Goal: Transaction & Acquisition: Purchase product/service

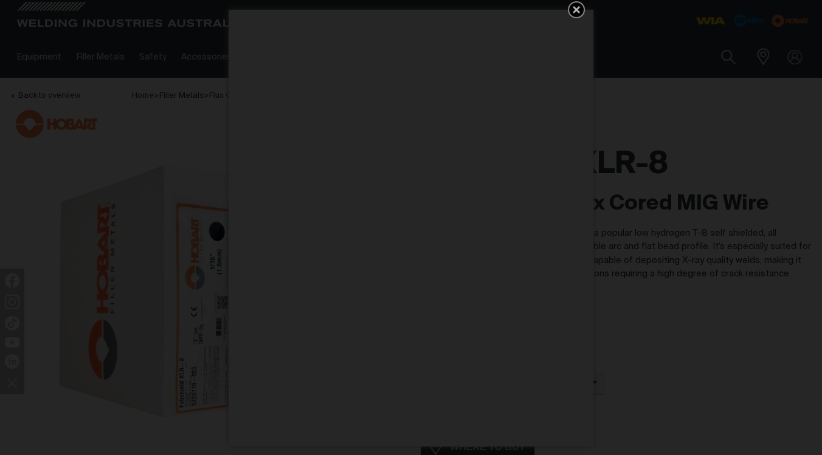
click at [573, 9] on icon "Get 5 WIA Welding Guides Free!" at bounding box center [576, 9] width 15 height 15
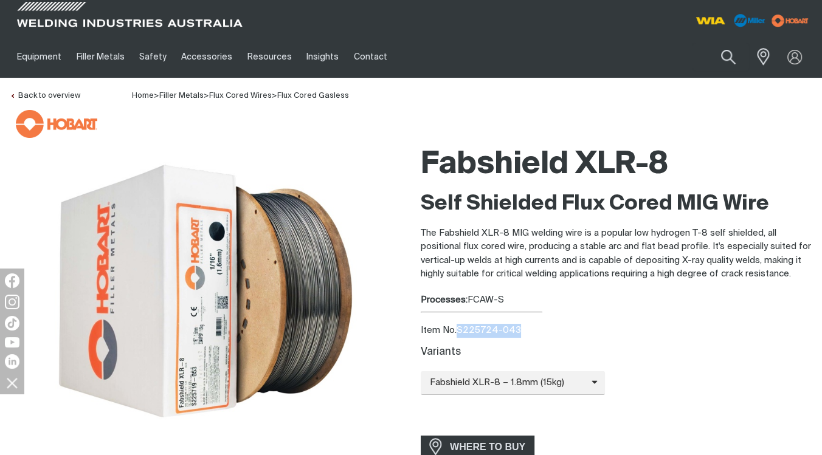
drag, startPoint x: 515, startPoint y: 326, endPoint x: 458, endPoint y: 332, distance: 57.4
click at [458, 332] on div "Item No. S225724-043" at bounding box center [616, 331] width 391 height 14
drag, startPoint x: 458, startPoint y: 332, endPoint x: 467, endPoint y: 329, distance: 8.9
copy div "S225724-043"
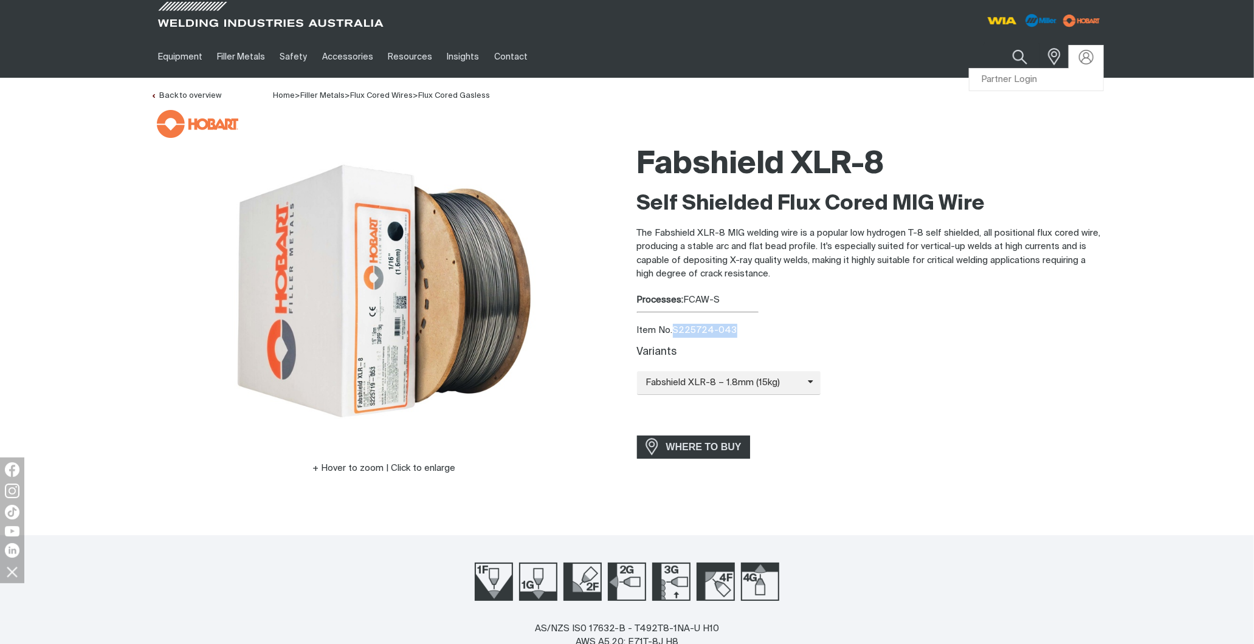
click at [821, 58] on div at bounding box center [1086, 57] width 19 height 15
click at [821, 73] on link "Partner Login" at bounding box center [1037, 80] width 134 height 22
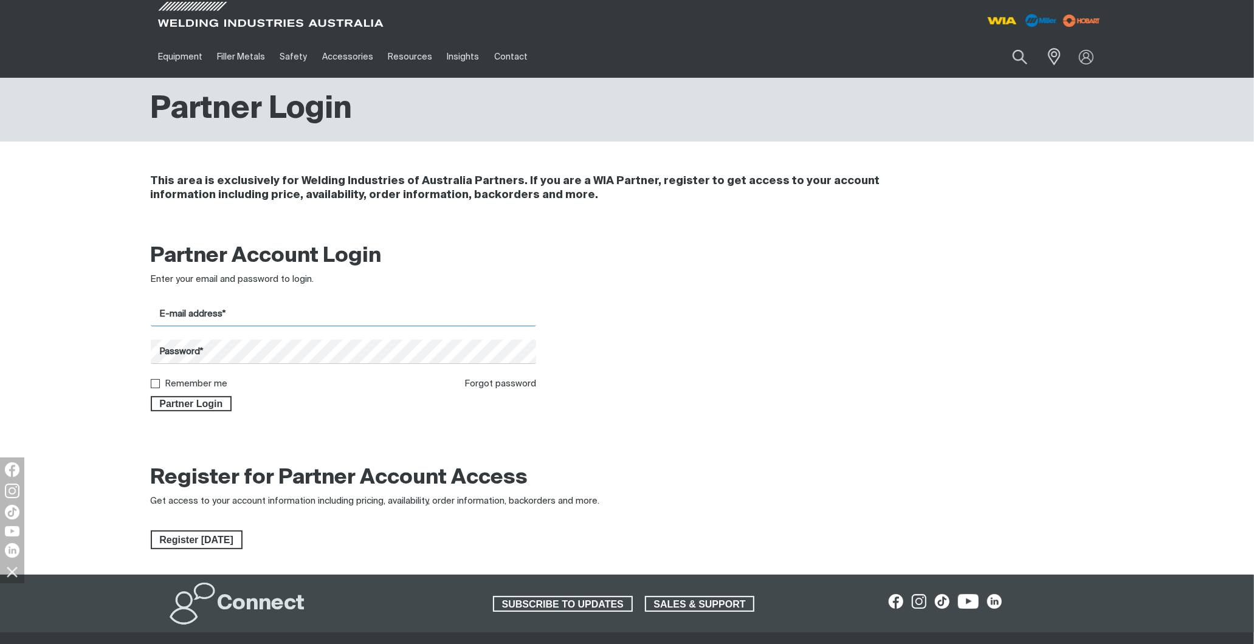
click at [221, 312] on input "E-mail address*" at bounding box center [344, 315] width 386 height 24
type input "[PERSON_NAME][EMAIL_ADDRESS][DOMAIN_NAME]"
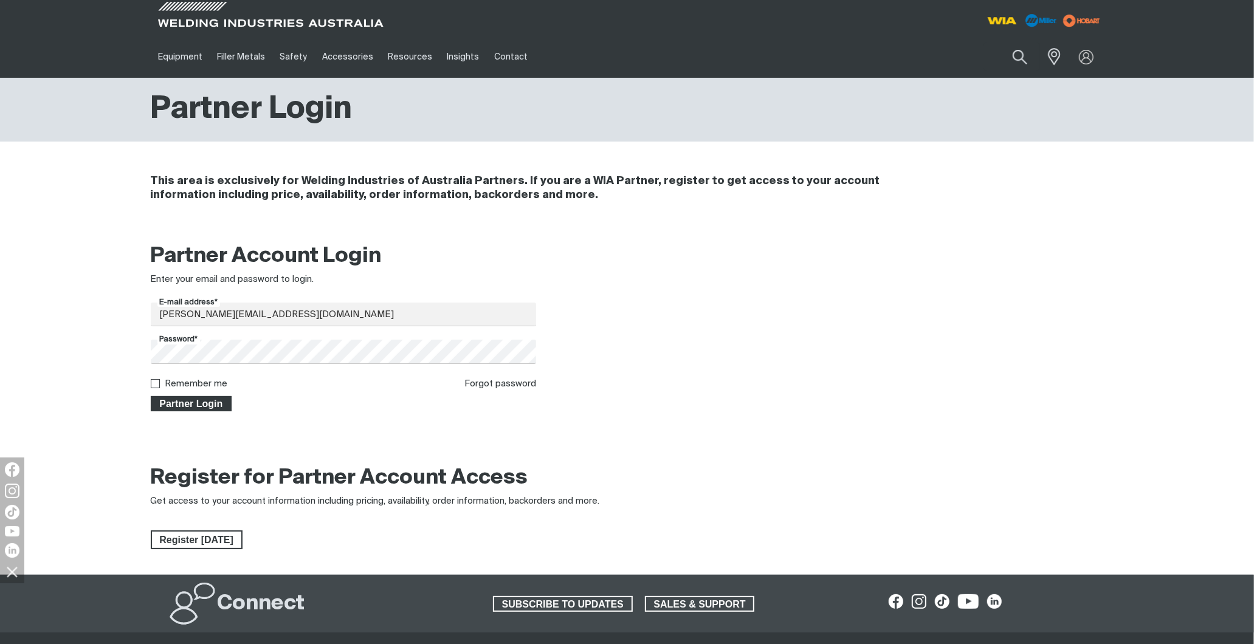
click at [195, 399] on span "Partner Login" at bounding box center [191, 404] width 79 height 16
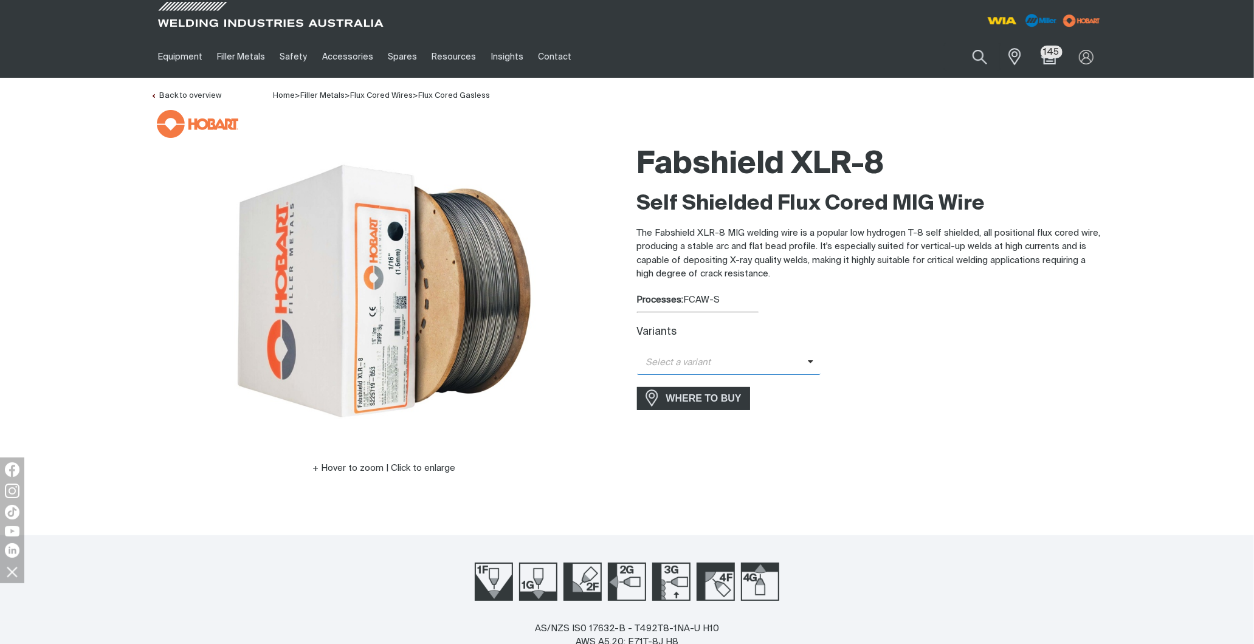
click at [769, 362] on span "Select a variant" at bounding box center [722, 363] width 171 height 14
click at [740, 401] on span "Fabshield XLR-8 – 1.8mm (15kg)" at bounding box center [729, 402] width 184 height 18
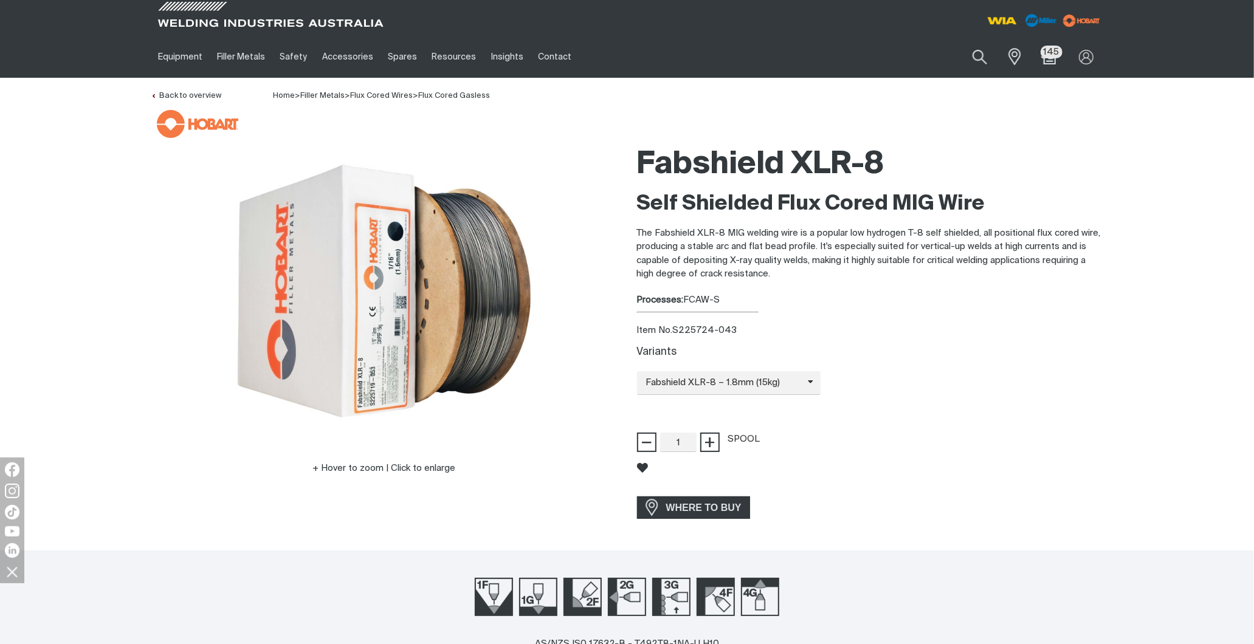
click at [821, 360] on div "Variants Fabshield XLR-8 – 1.8mm (15kg) Fabshield XLR-8 – 1.6mm (15kg) Fabshiel…" at bounding box center [870, 399] width 467 height 106
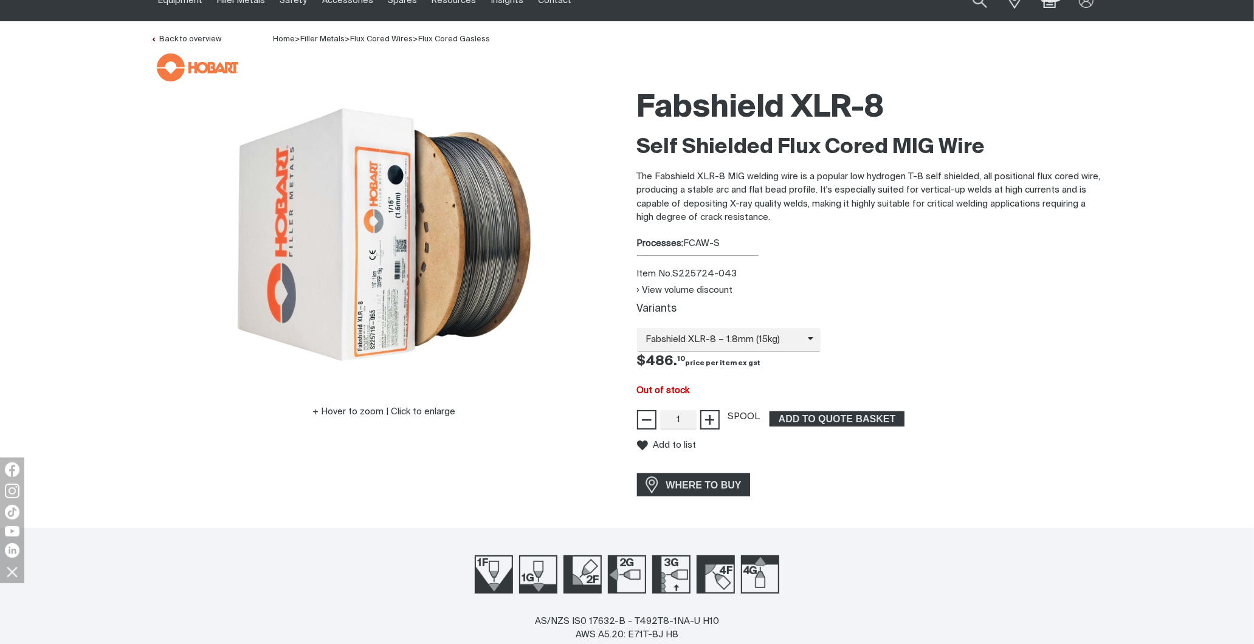
scroll to position [135, 0]
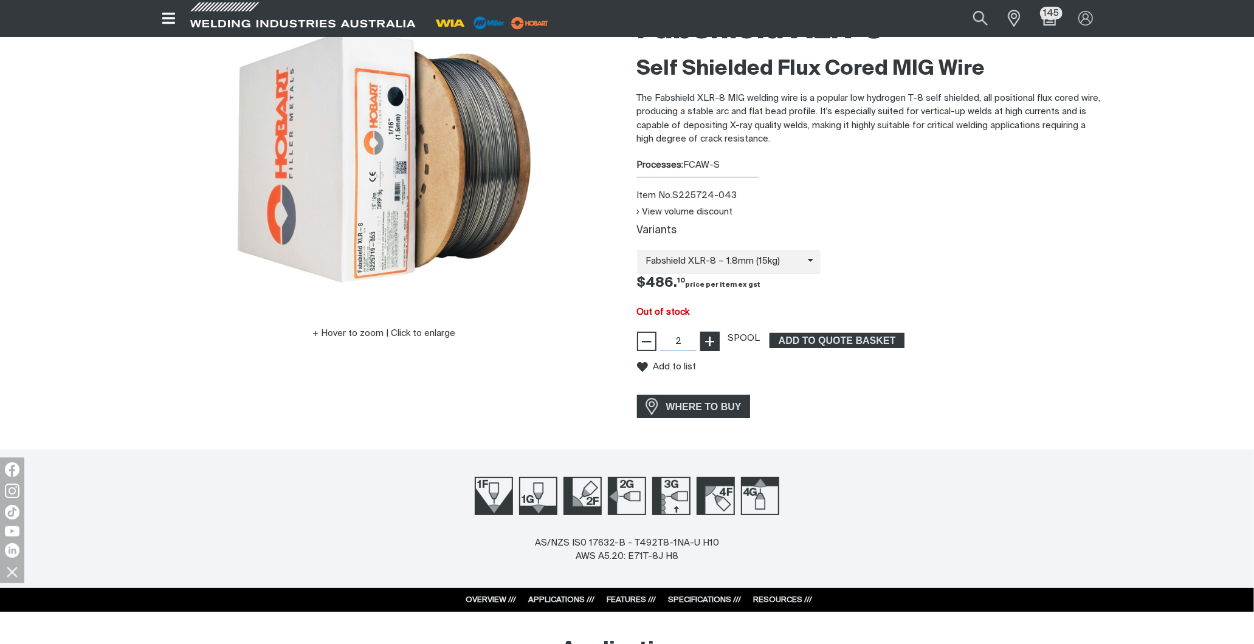
click at [707, 347] on span "+" at bounding box center [710, 341] width 12 height 21
click at [708, 347] on span "+" at bounding box center [710, 341] width 12 height 21
click at [709, 346] on span "+" at bounding box center [710, 341] width 12 height 21
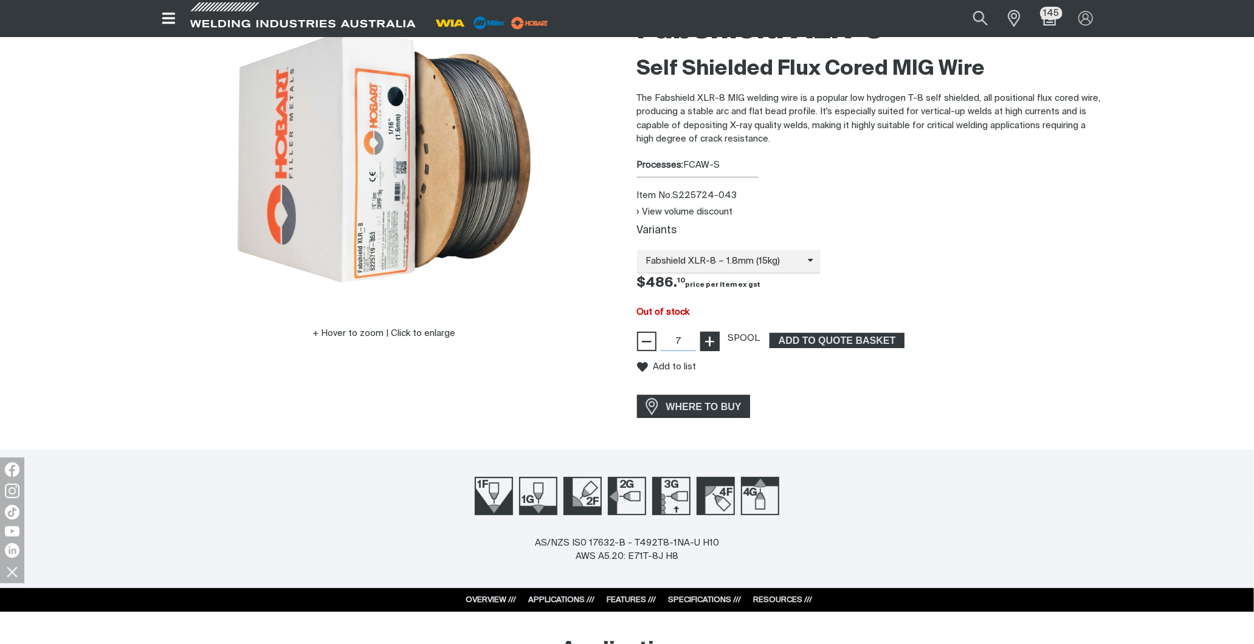
click at [709, 346] on span "+" at bounding box center [710, 341] width 12 height 21
click at [708, 346] on span "+" at bounding box center [710, 341] width 12 height 21
click at [707, 347] on span "+" at bounding box center [710, 341] width 12 height 21
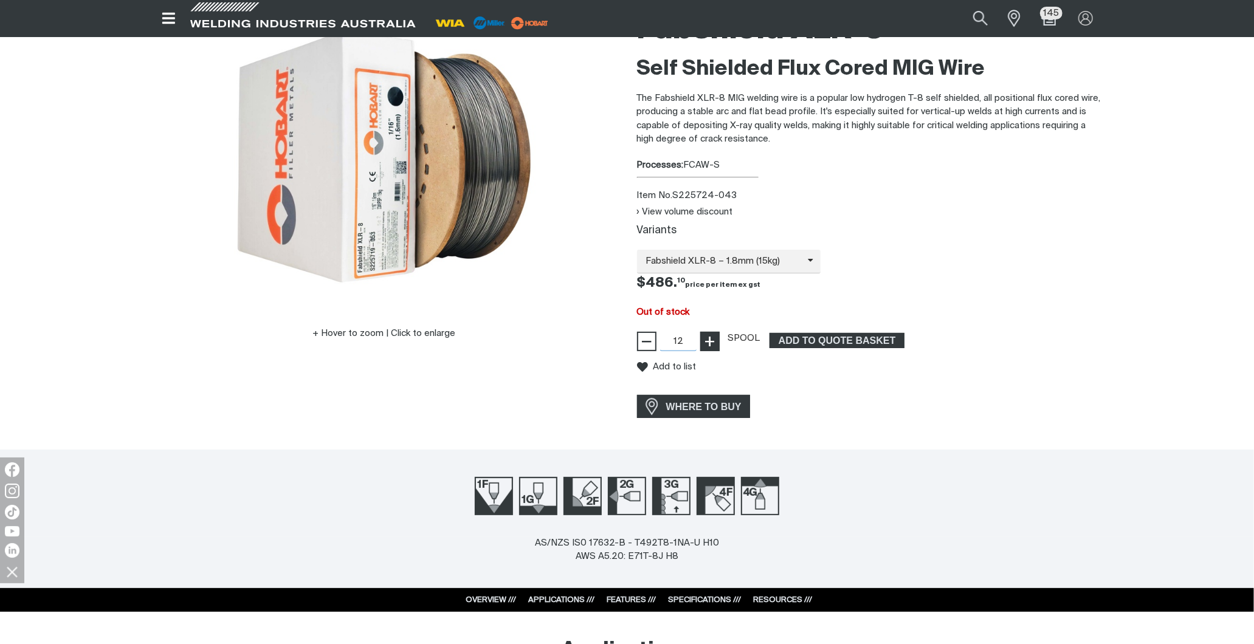
click at [706, 347] on span "+" at bounding box center [710, 341] width 12 height 21
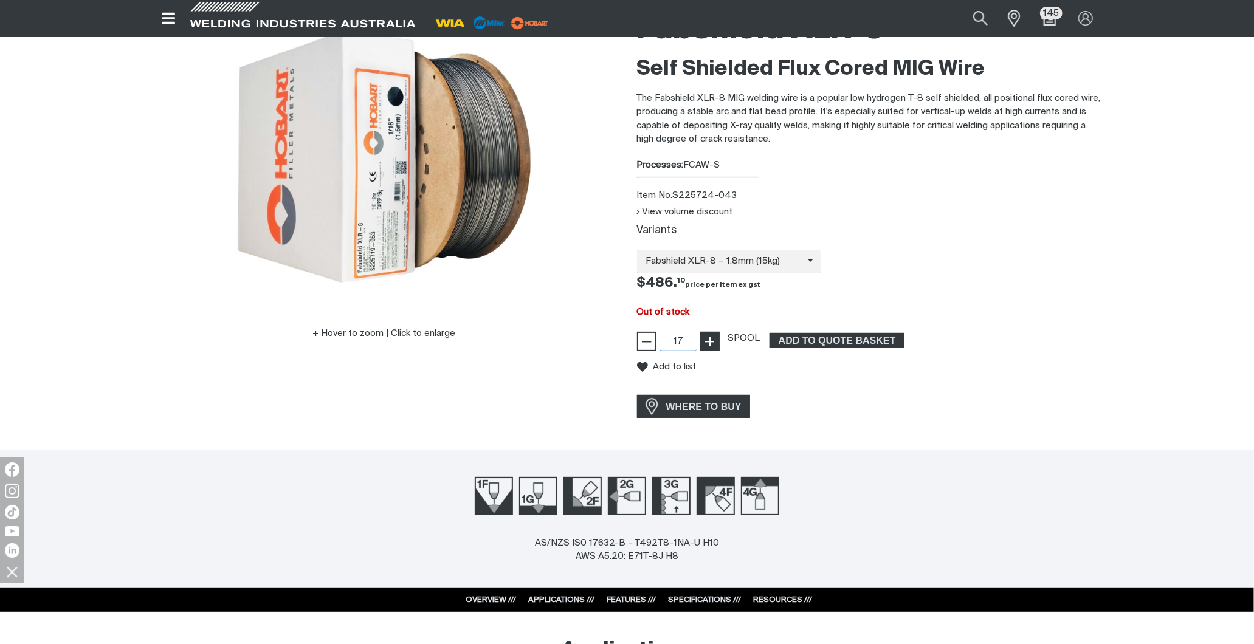
click at [706, 348] on span "+" at bounding box center [710, 341] width 12 height 21
click at [705, 348] on span "+" at bounding box center [710, 341] width 12 height 21
click at [704, 348] on span "+" at bounding box center [710, 341] width 12 height 21
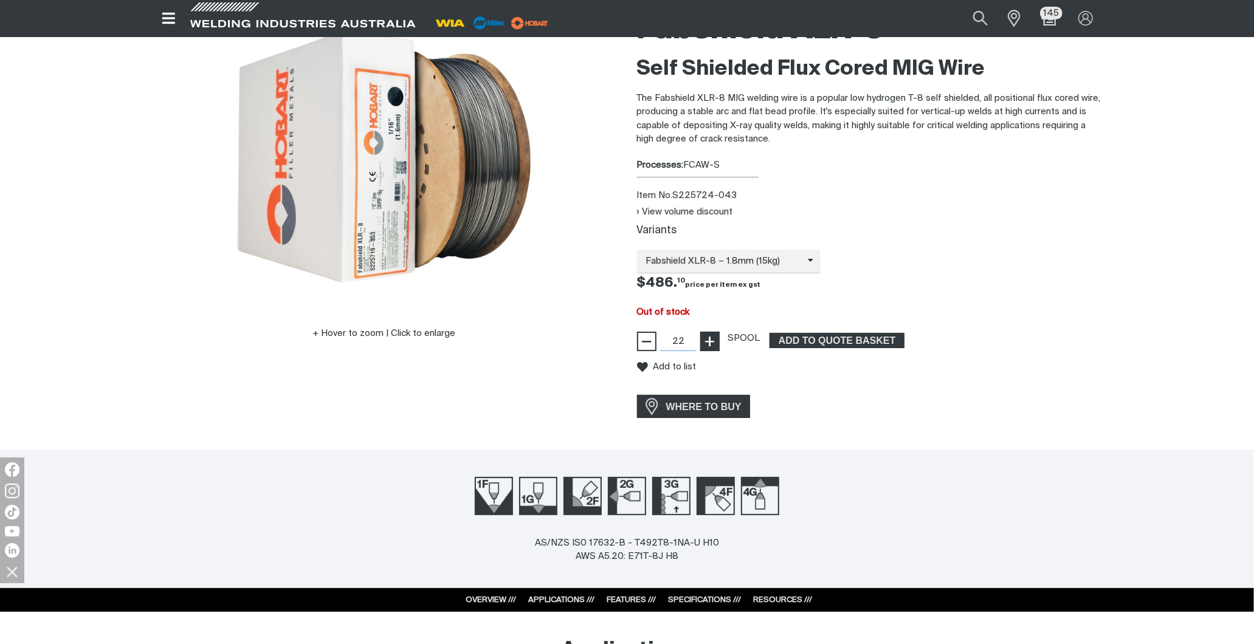
click at [704, 348] on span "+" at bounding box center [710, 341] width 12 height 21
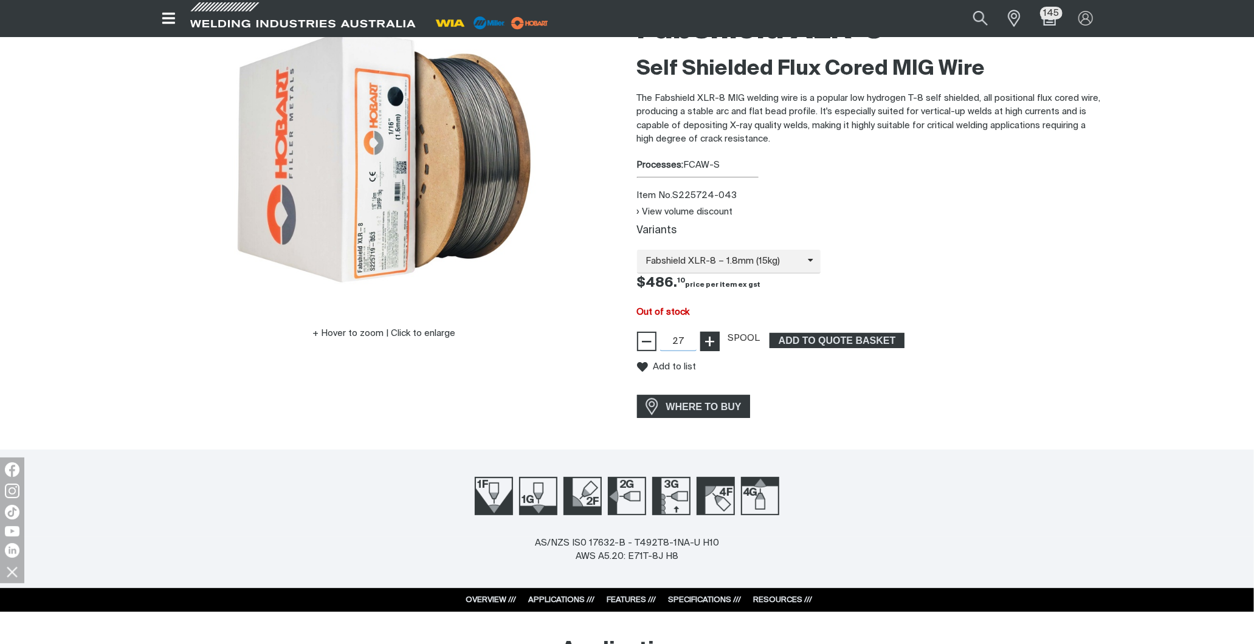
click at [704, 348] on span "+" at bounding box center [710, 341] width 12 height 21
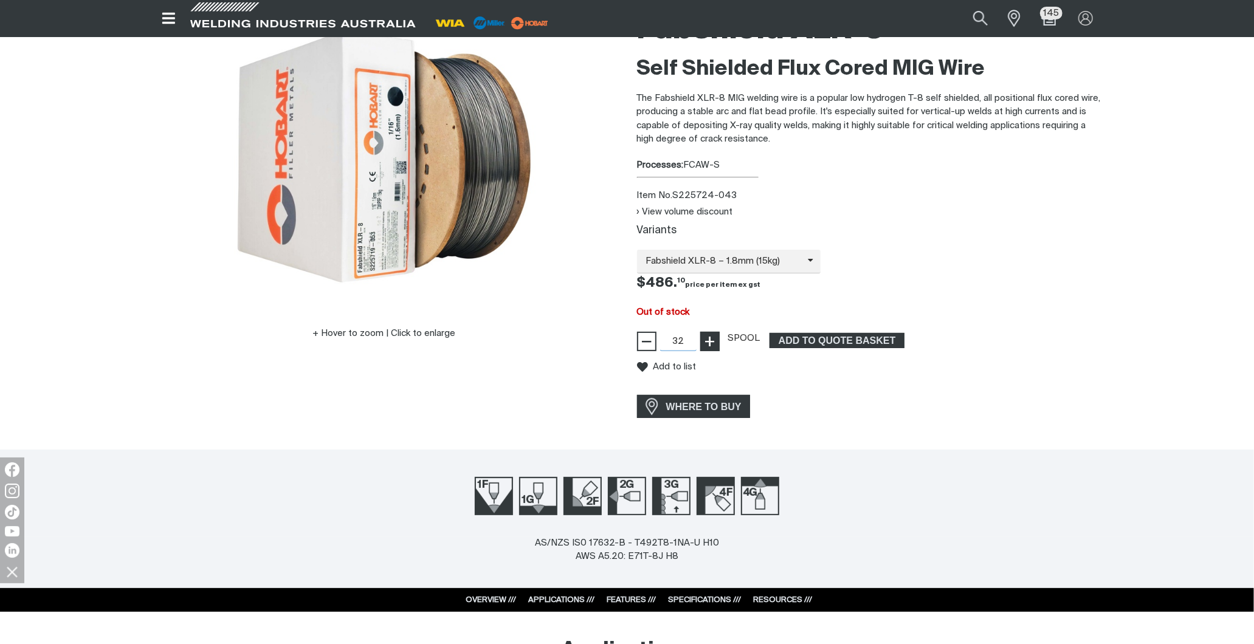
click at [704, 348] on span "+" at bounding box center [710, 341] width 12 height 21
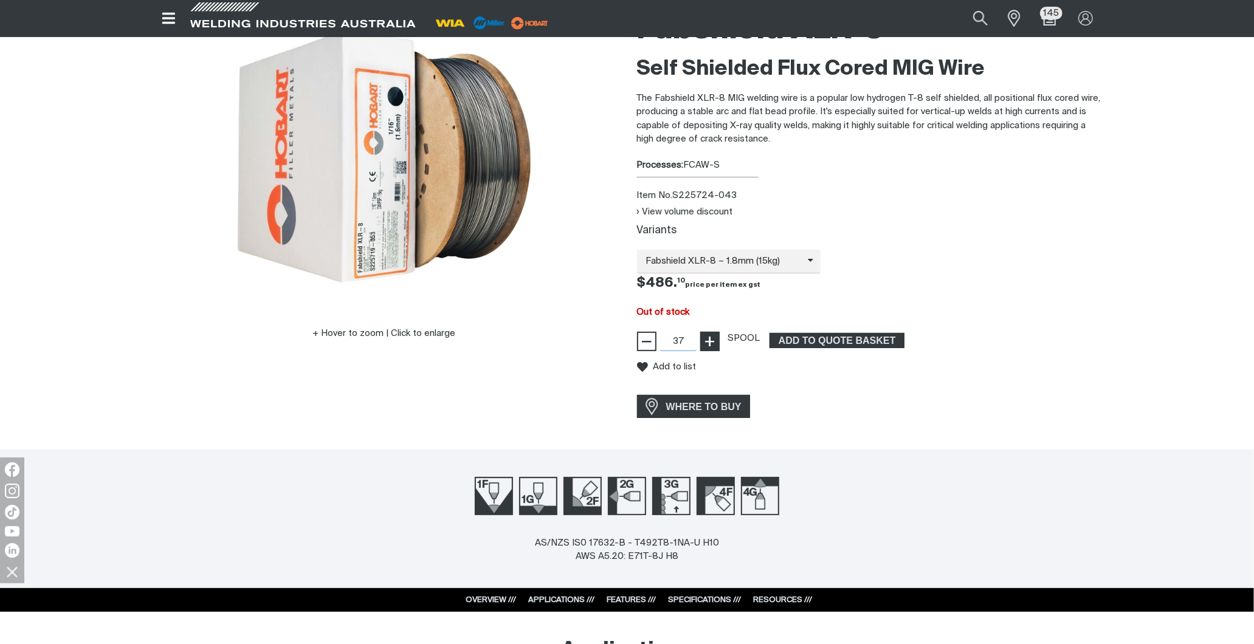
click at [704, 348] on span "+" at bounding box center [710, 341] width 12 height 21
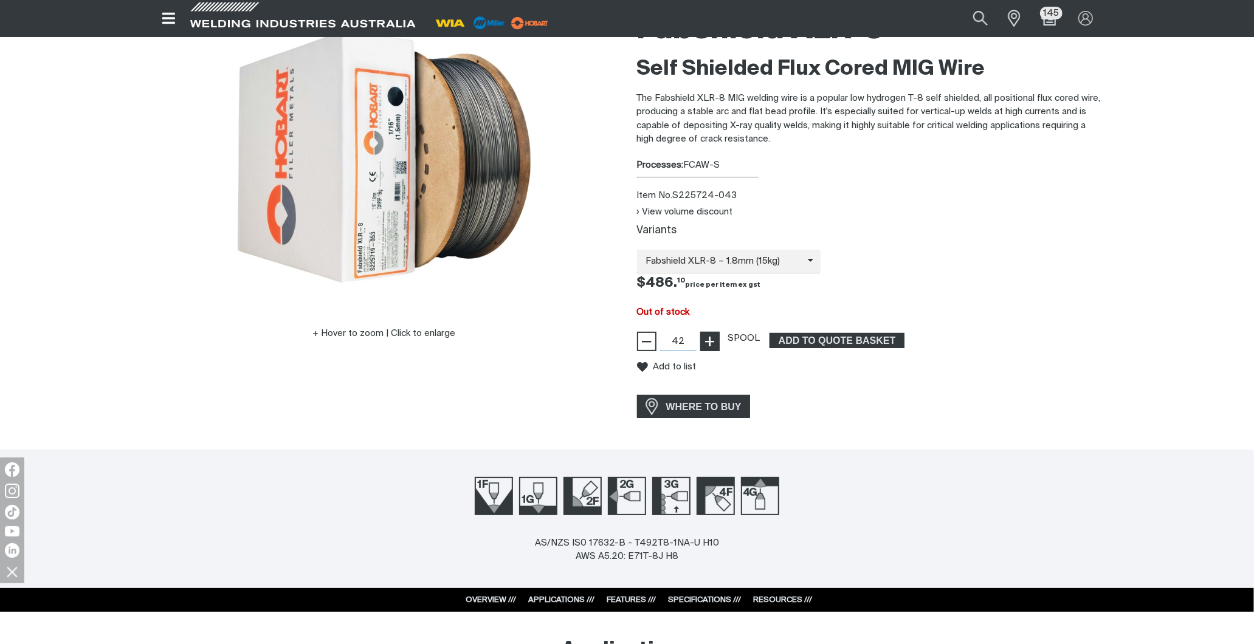
click at [704, 348] on span "+" at bounding box center [710, 341] width 12 height 21
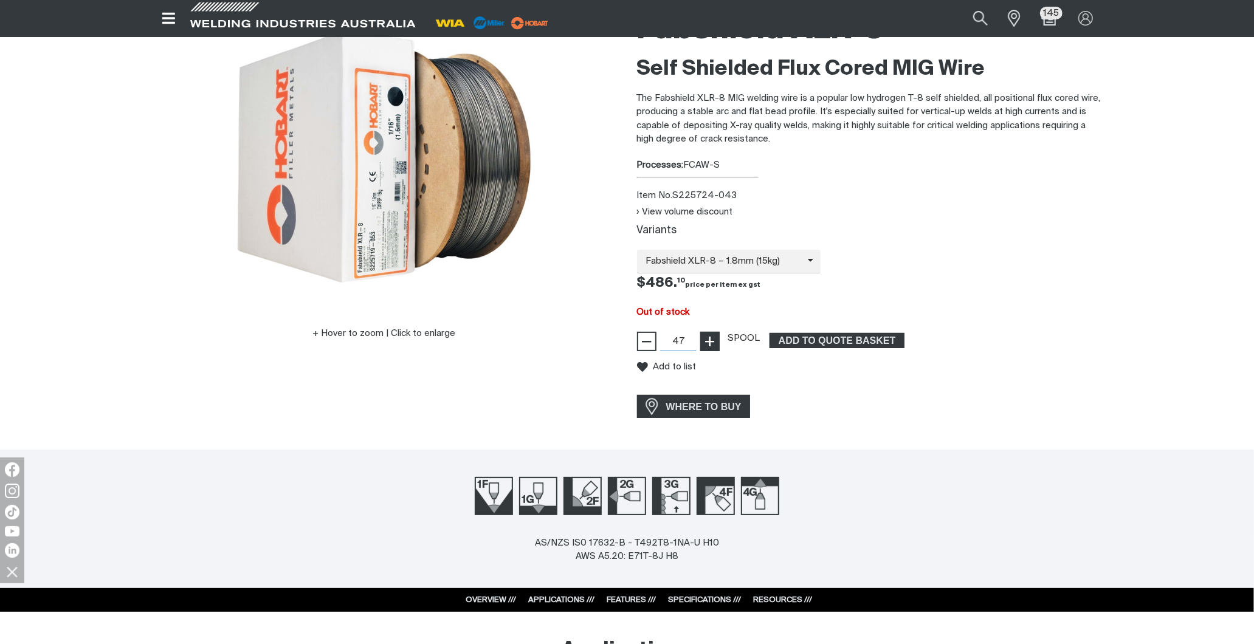
click at [704, 348] on span "+" at bounding box center [710, 341] width 12 height 21
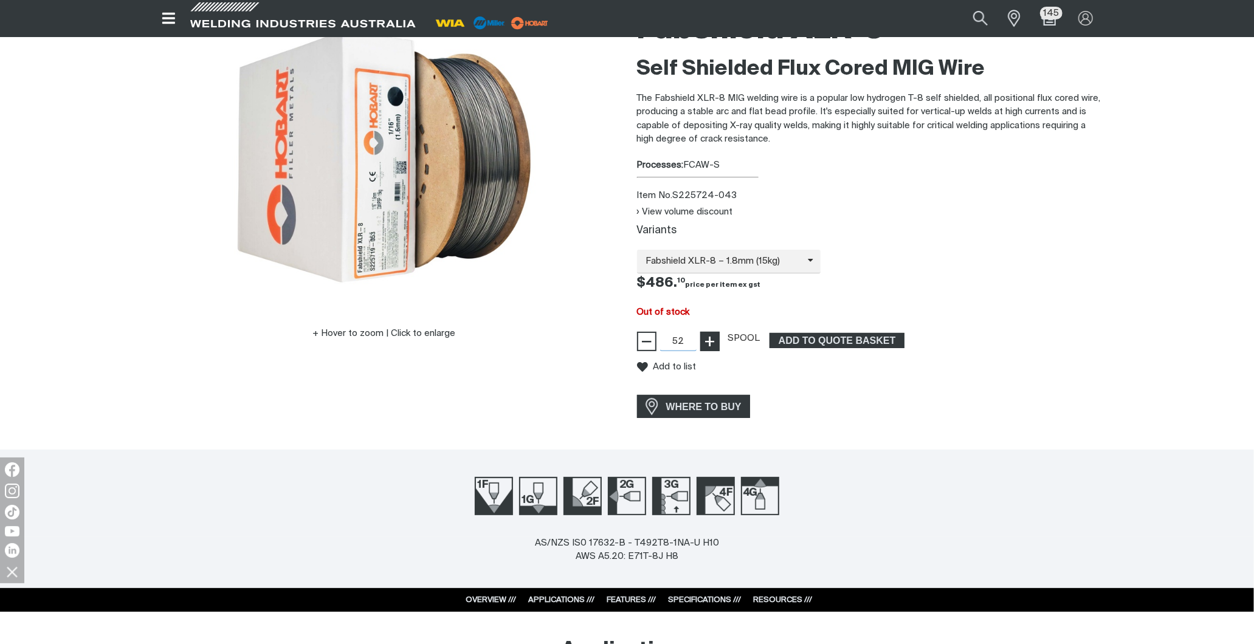
click at [704, 348] on span "+" at bounding box center [710, 341] width 12 height 21
type input "55"
click at [704, 348] on span "+" at bounding box center [710, 341] width 12 height 21
